Goal: Use online tool/utility: Utilize a website feature to perform a specific function

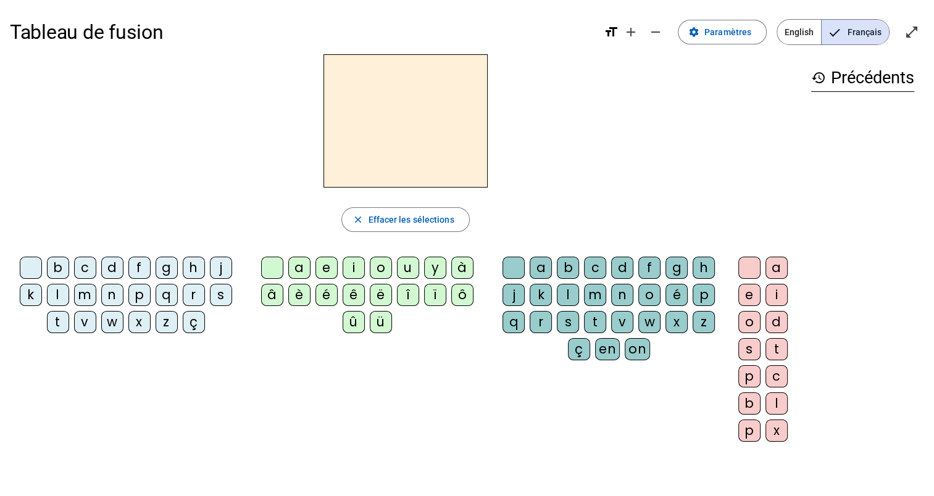
click at [398, 153] on h2 at bounding box center [405, 120] width 164 height 133
click at [381, 275] on div "o" at bounding box center [381, 268] width 22 height 22
click at [406, 272] on div "u" at bounding box center [408, 268] width 22 height 22
click at [141, 290] on div "p" at bounding box center [139, 295] width 22 height 22
click at [388, 267] on div "o" at bounding box center [381, 268] width 22 height 22
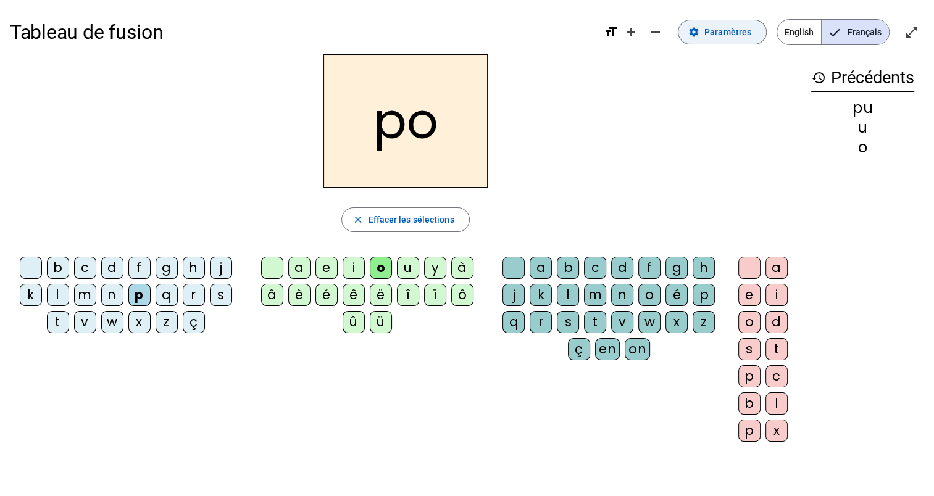
click at [728, 25] on span "Paramètres" at bounding box center [727, 32] width 47 height 15
